Goal: Information Seeking & Learning: Learn about a topic

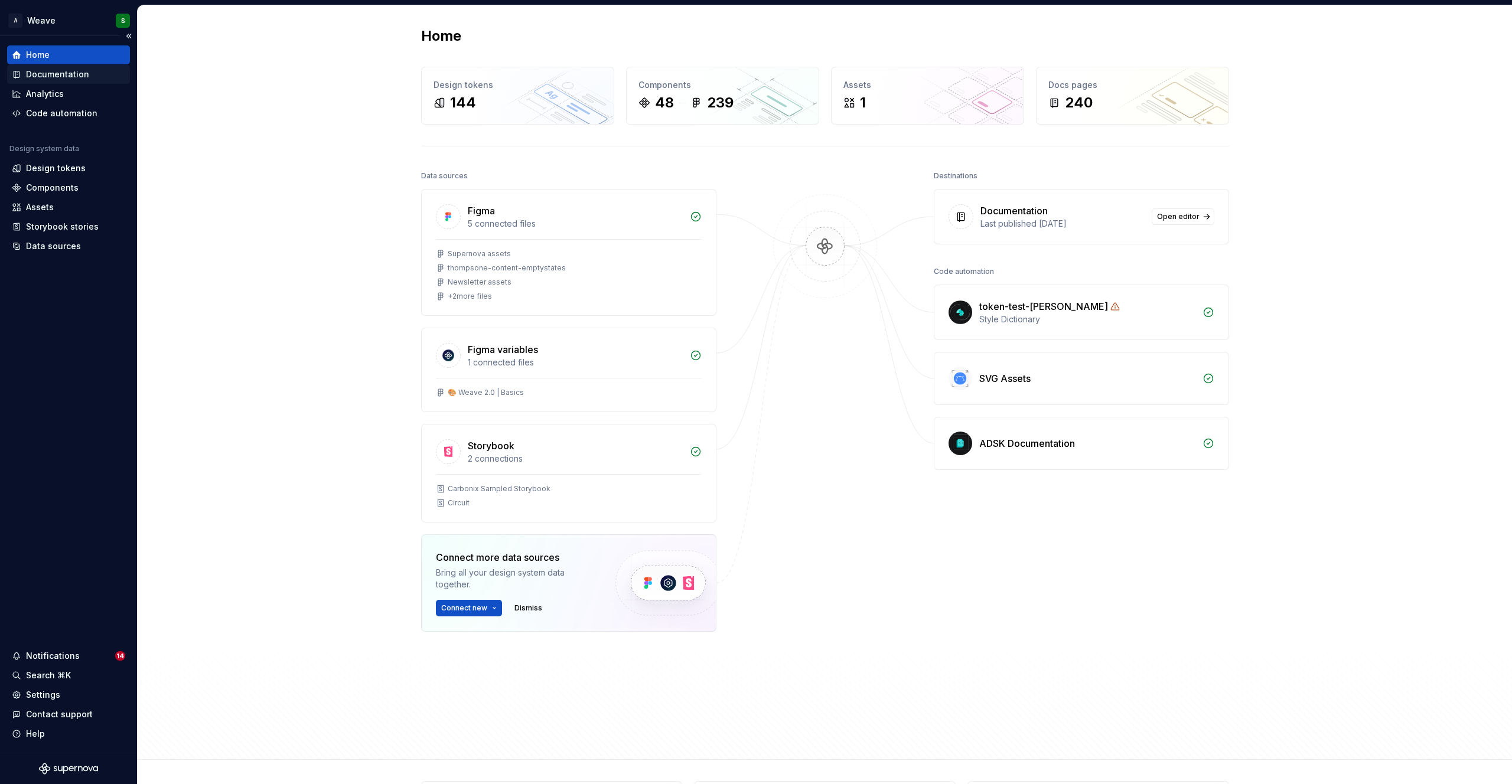
click at [63, 74] on div "Documentation" at bounding box center [58, 74] width 63 height 12
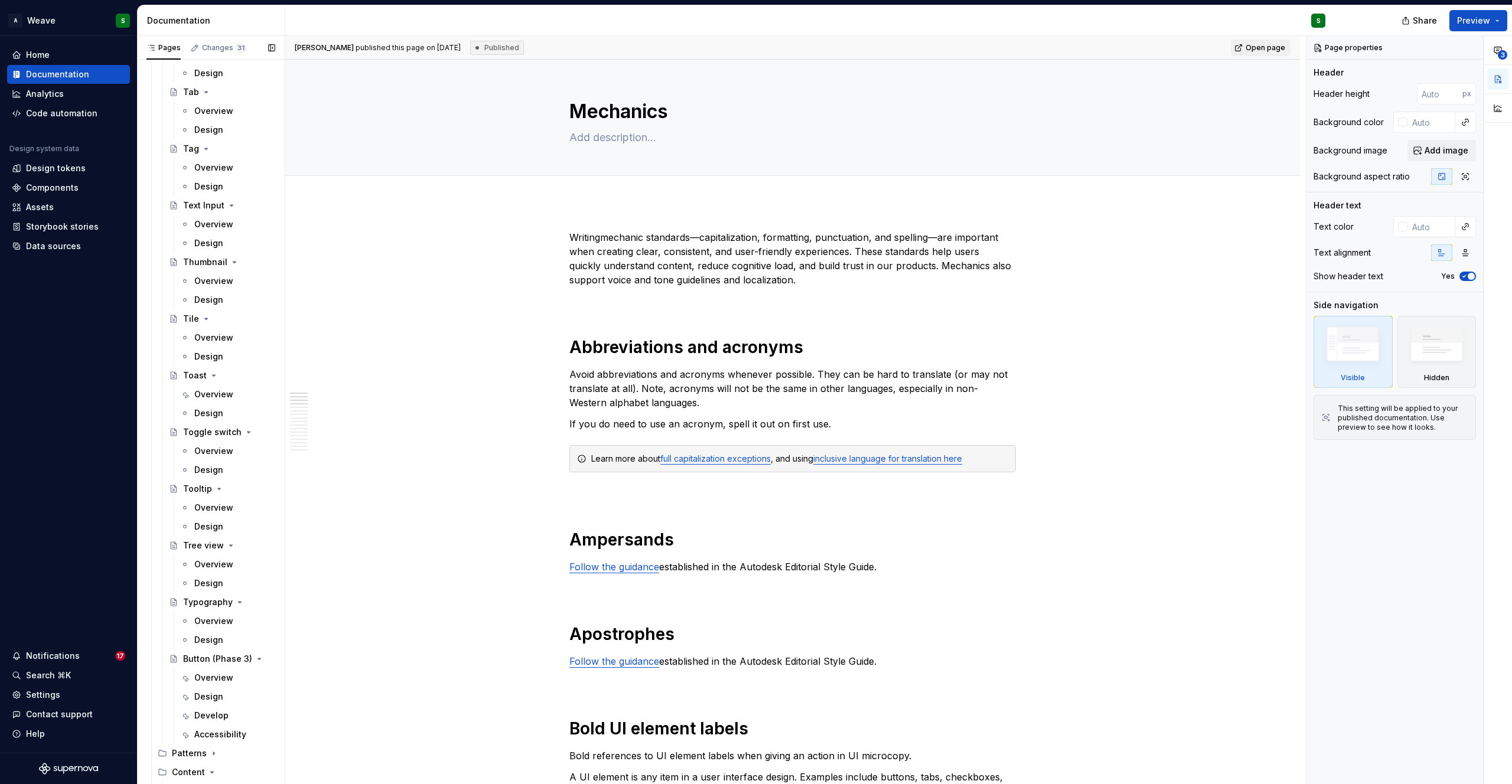
scroll to position [3418, 0]
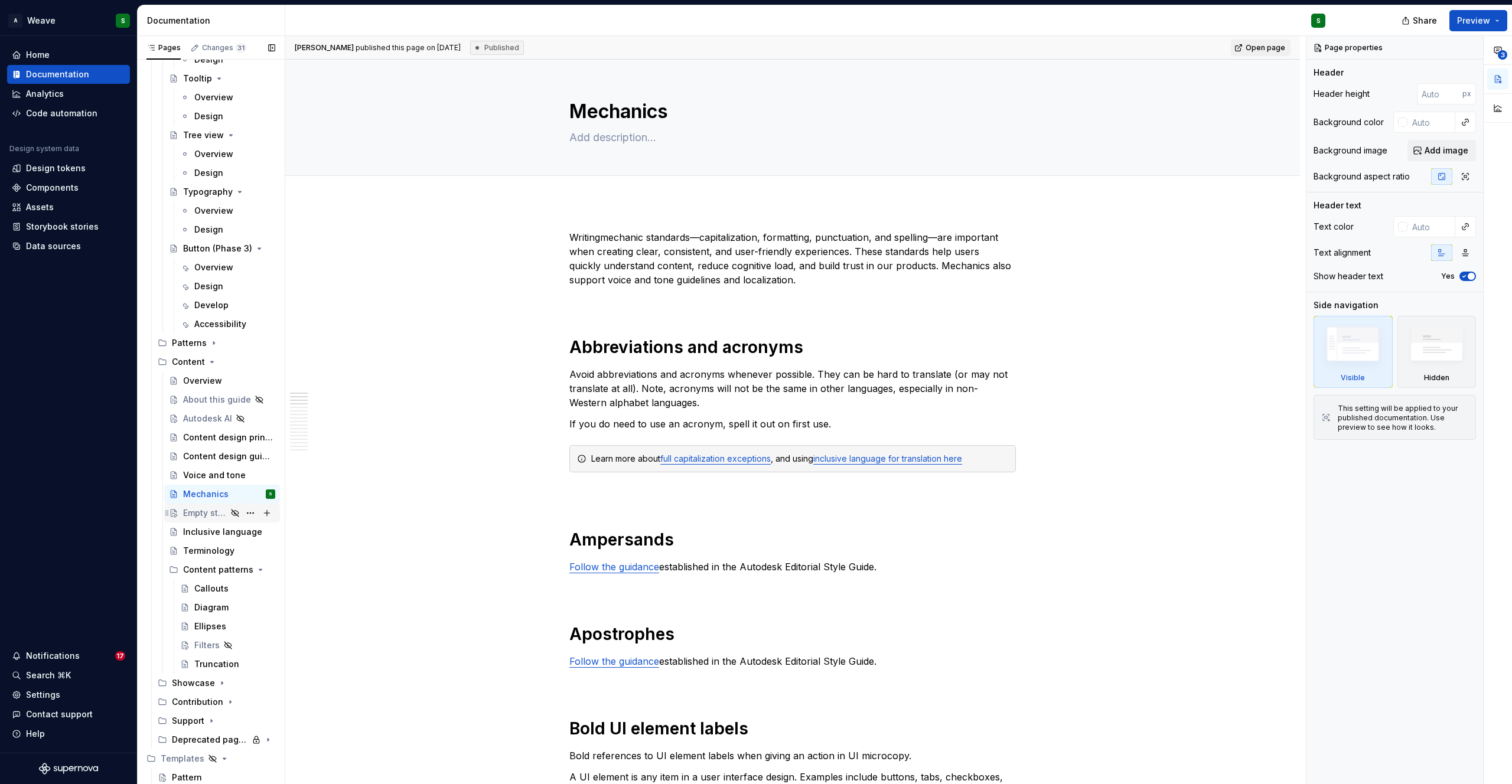
click at [210, 508] on div "Empty states" at bounding box center [205, 513] width 43 height 12
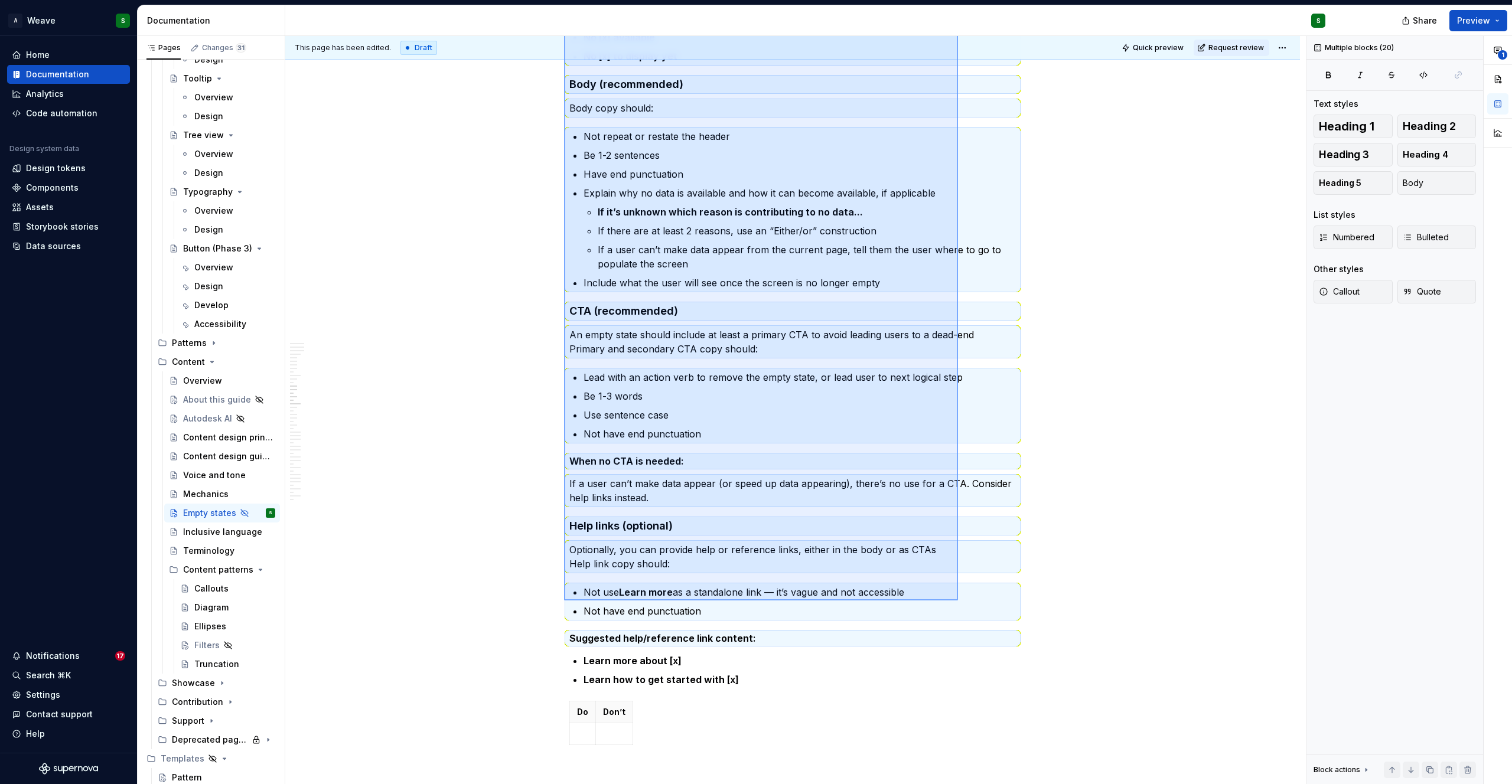
scroll to position [2789, 0]
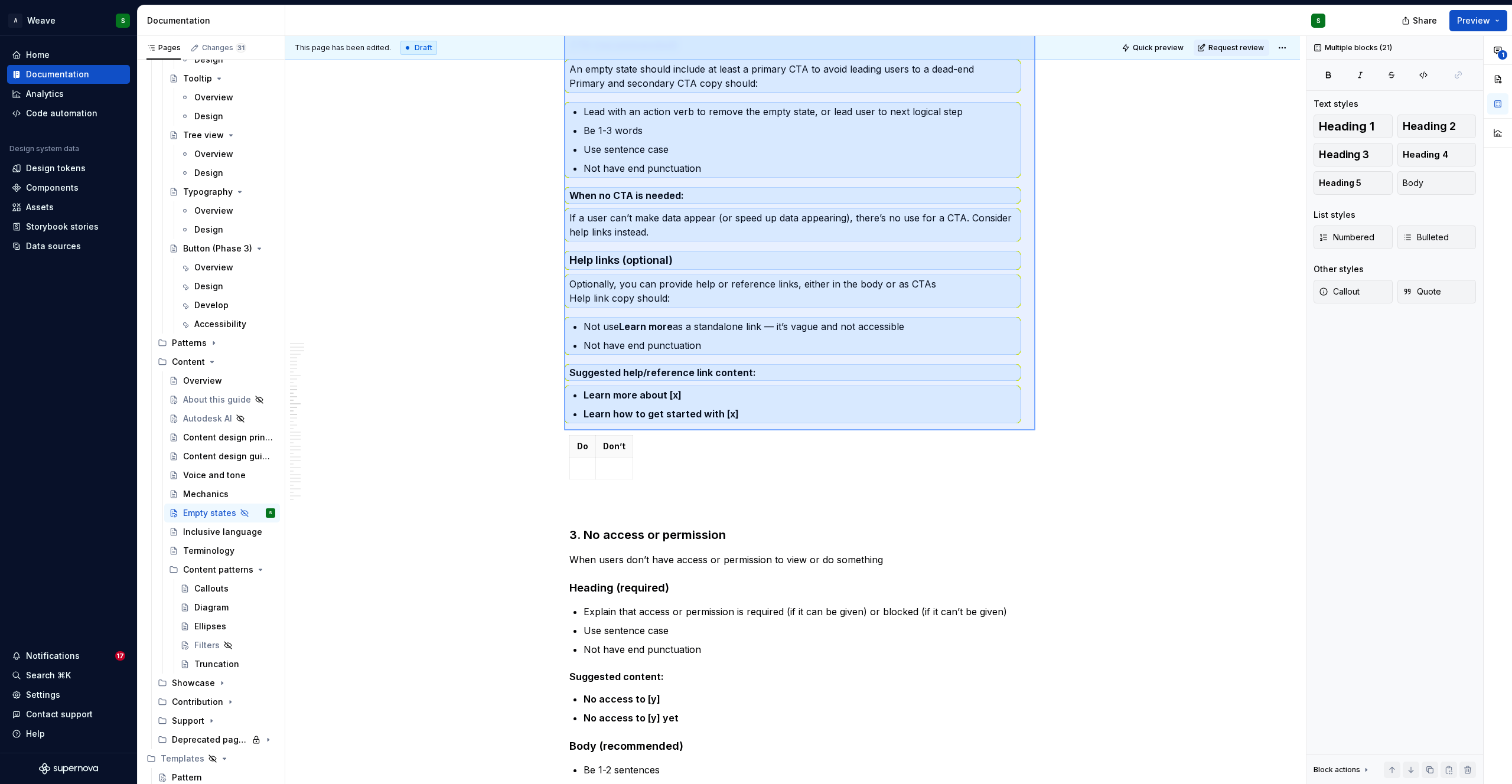
drag, startPoint x: 564, startPoint y: 97, endPoint x: 1036, endPoint y: 431, distance: 578.2
click at [1036, 431] on div "This page has been edited. Draft Quick preview Request review Hidden page Empty…" at bounding box center [795, 410] width 1021 height 749
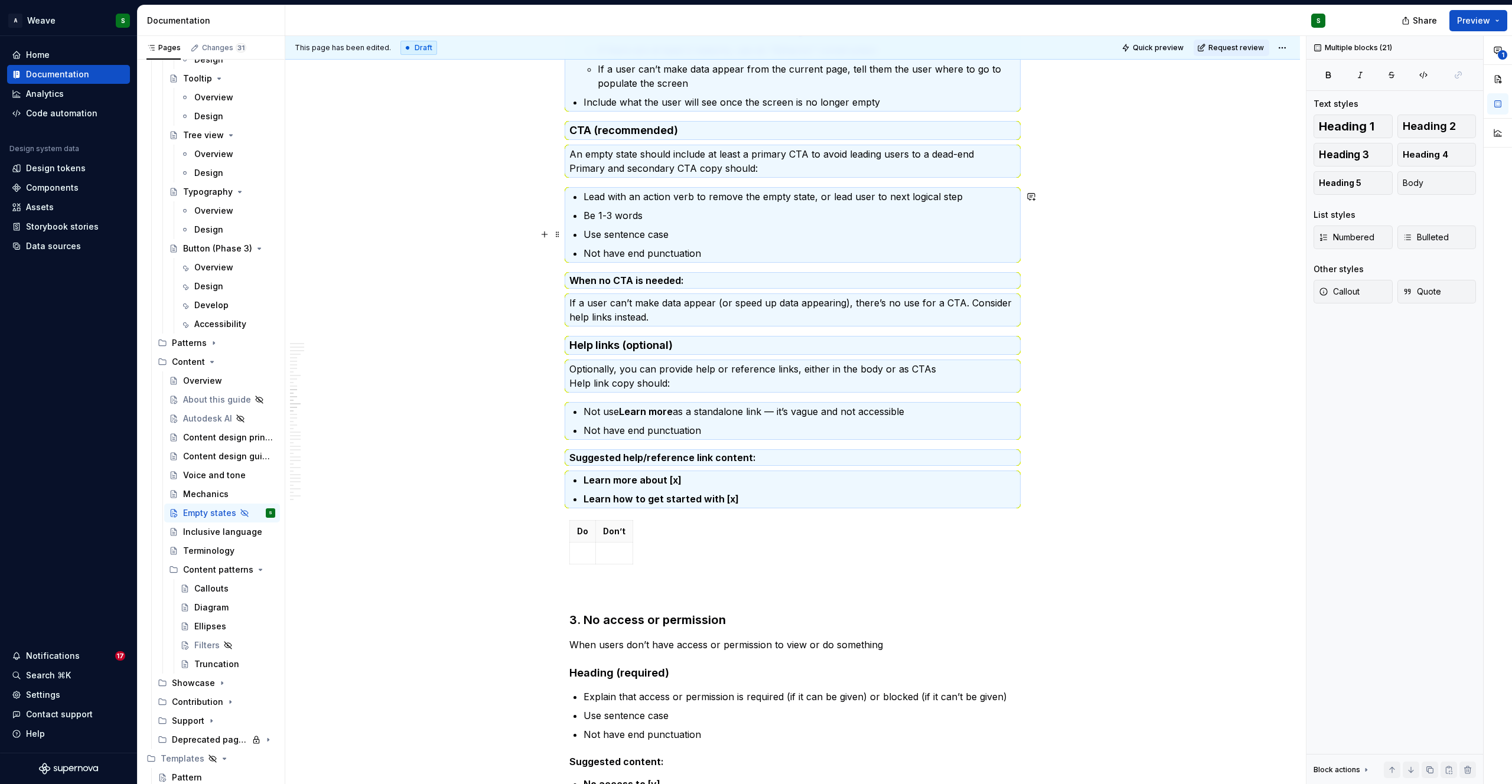
scroll to position [2702, 0]
type textarea "*"
